Goal: Information Seeking & Learning: Find specific fact

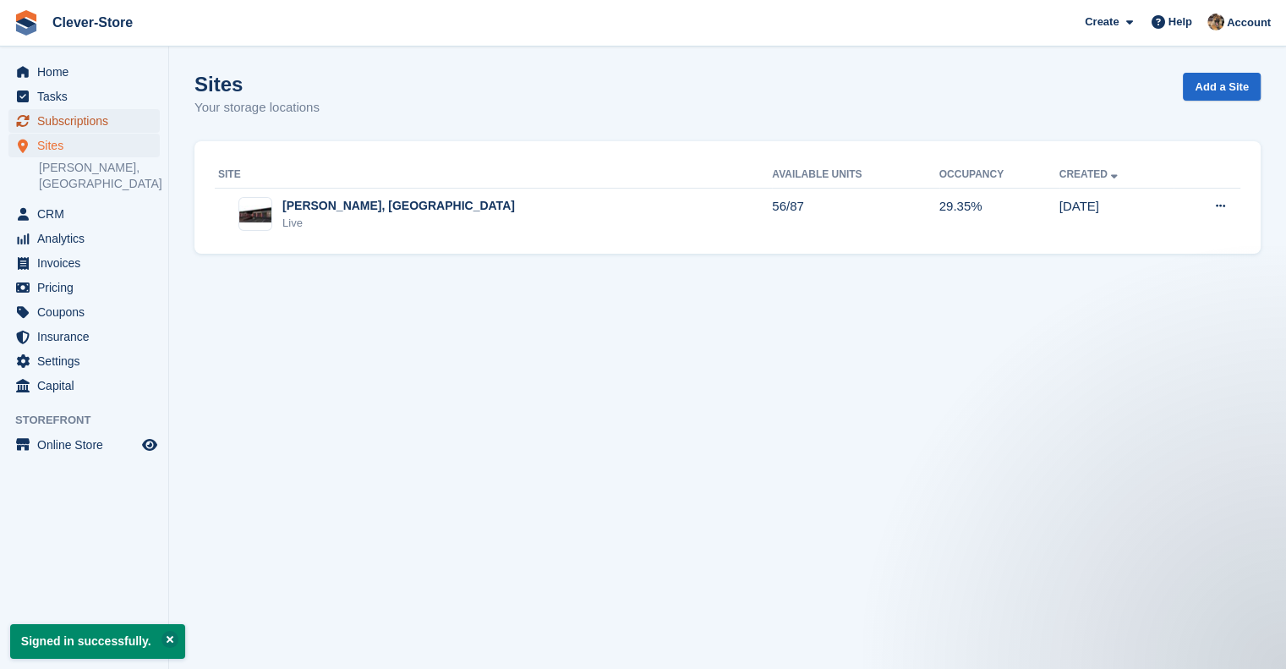
click at [98, 124] on span "Subscriptions" at bounding box center [87, 121] width 101 height 24
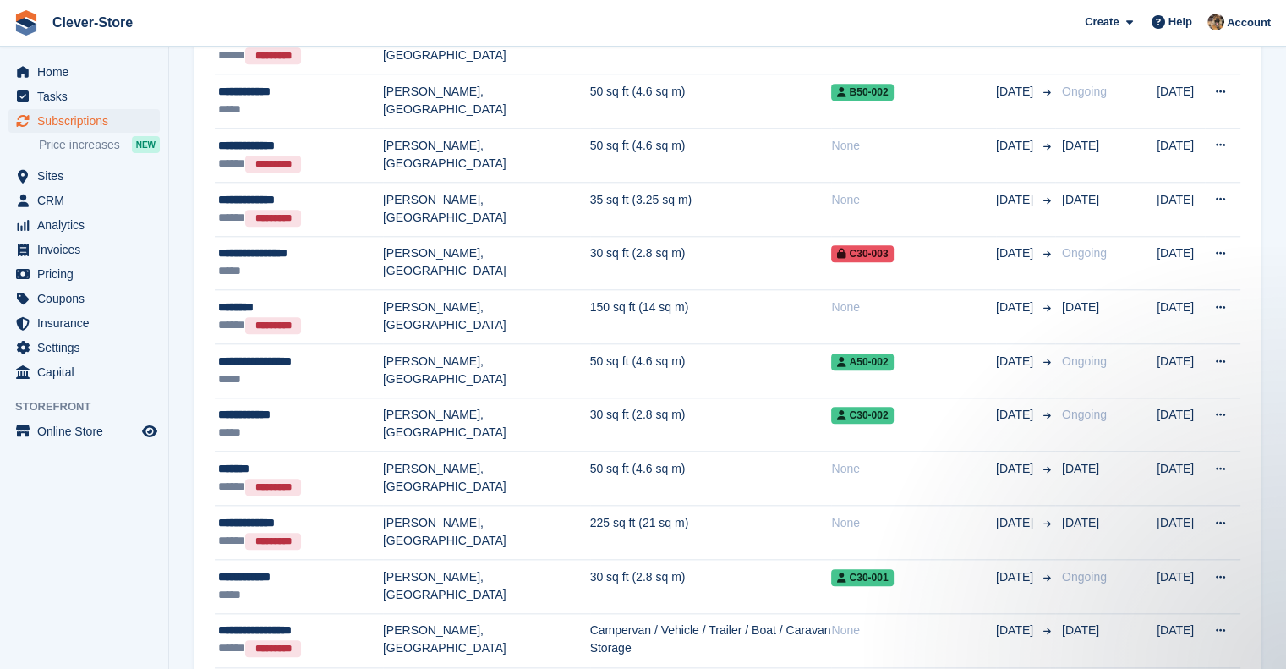
scroll to position [1648, 0]
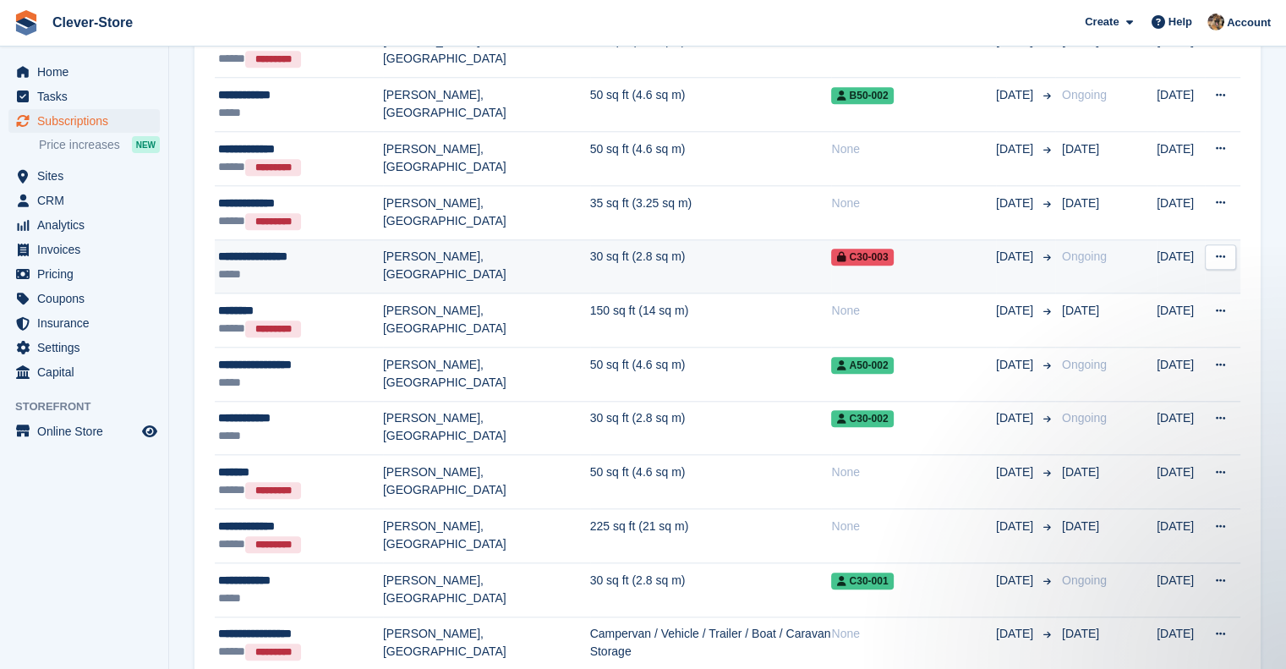
click at [276, 248] on div "**********" at bounding box center [300, 257] width 165 height 18
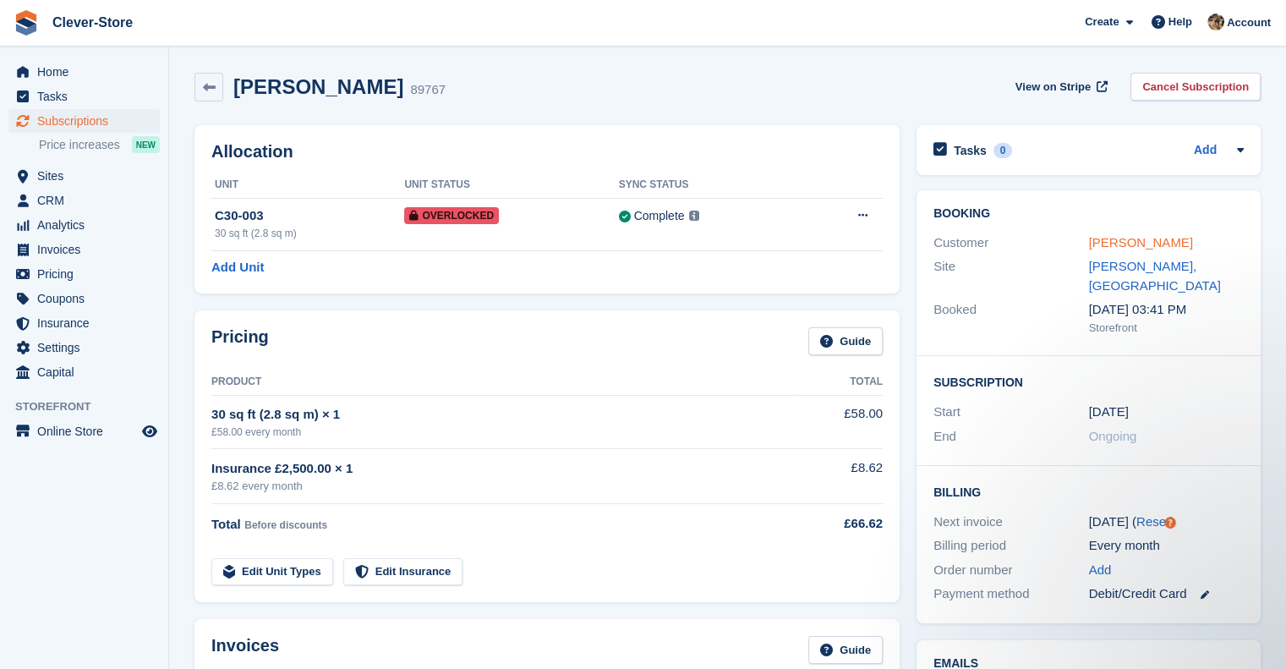
click at [1122, 245] on link "Martin Wachowiak" at bounding box center [1141, 242] width 104 height 14
